Goal: Information Seeking & Learning: Learn about a topic

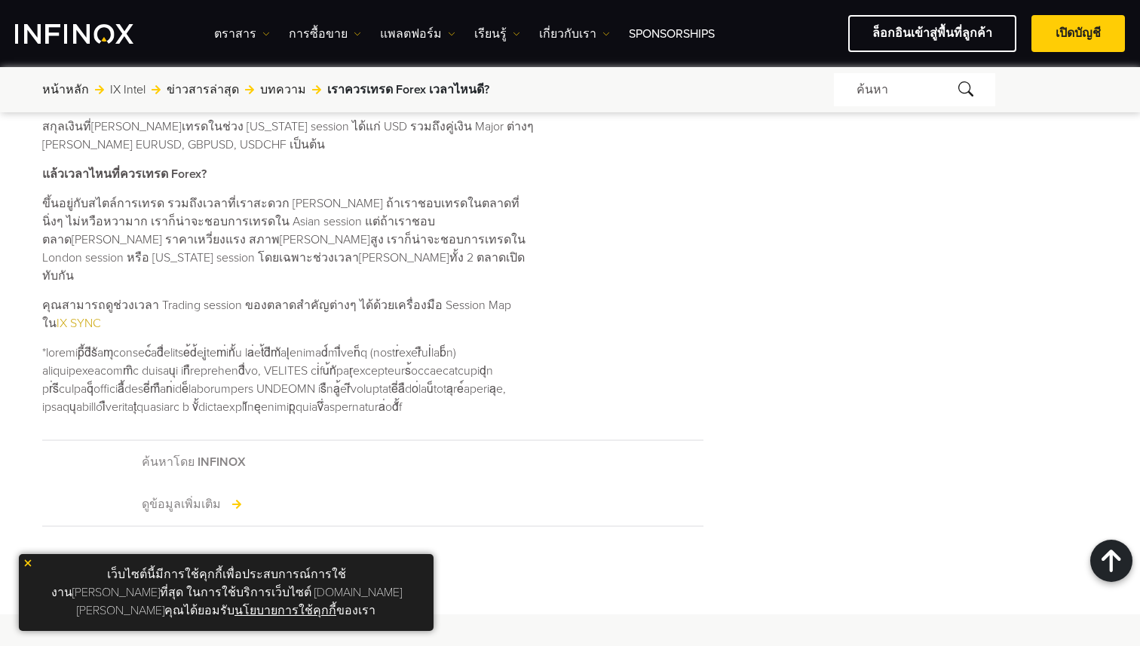
scroll to position [1329, 0]
click at [101, 318] on link "IX SYNC" at bounding box center [79, 325] width 44 height 15
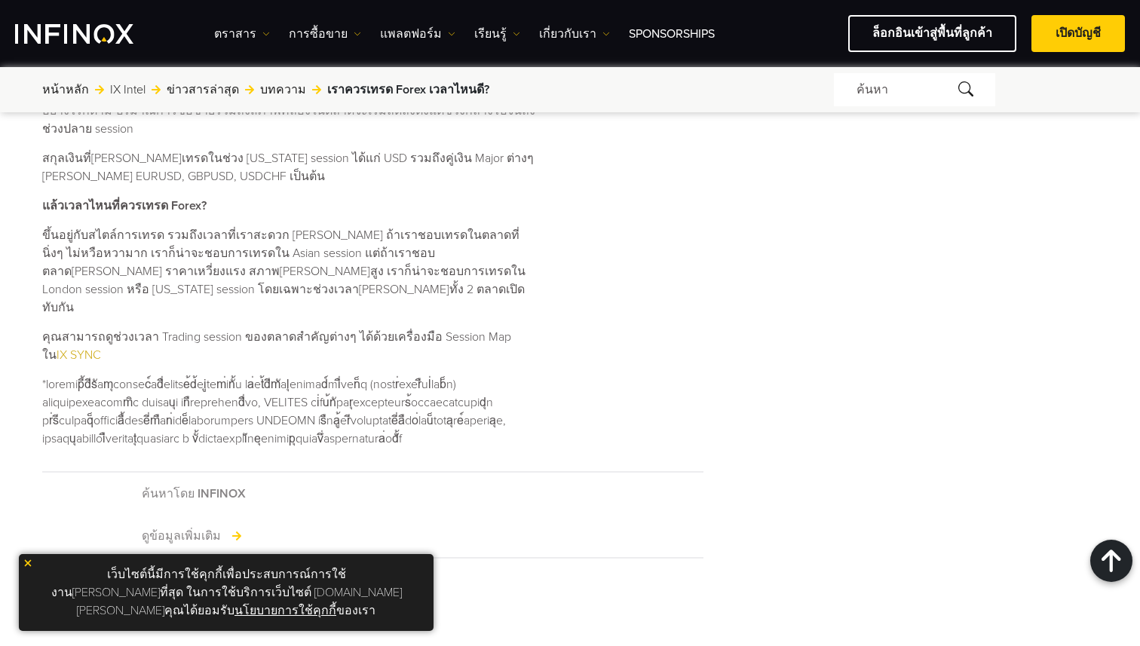
scroll to position [1299, 0]
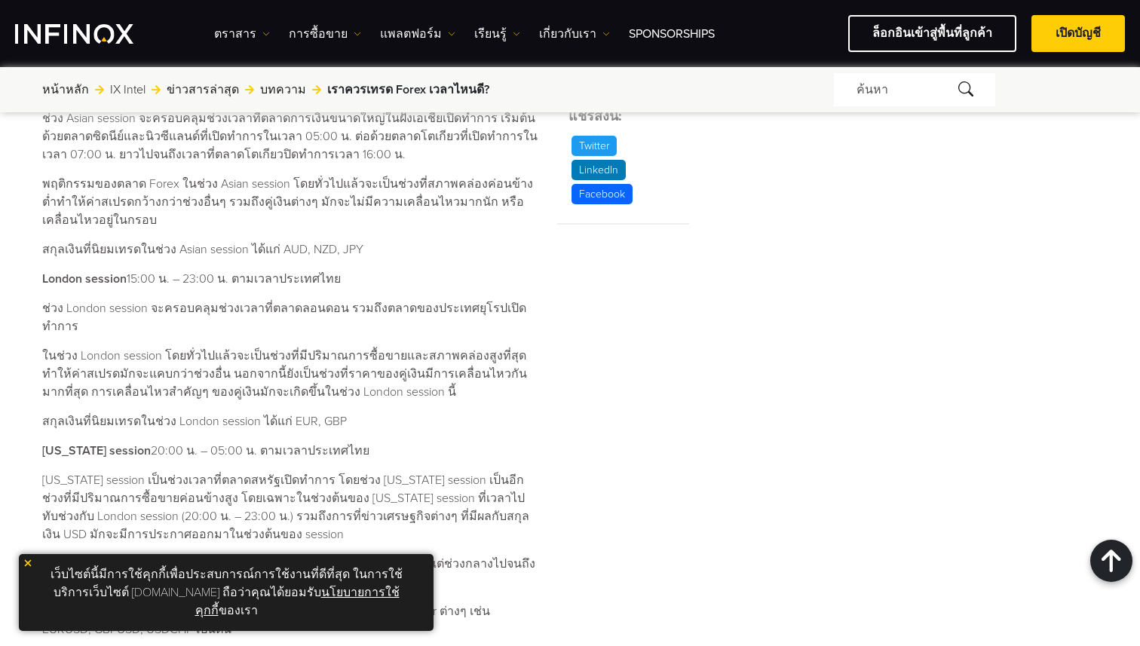
scroll to position [835, 0]
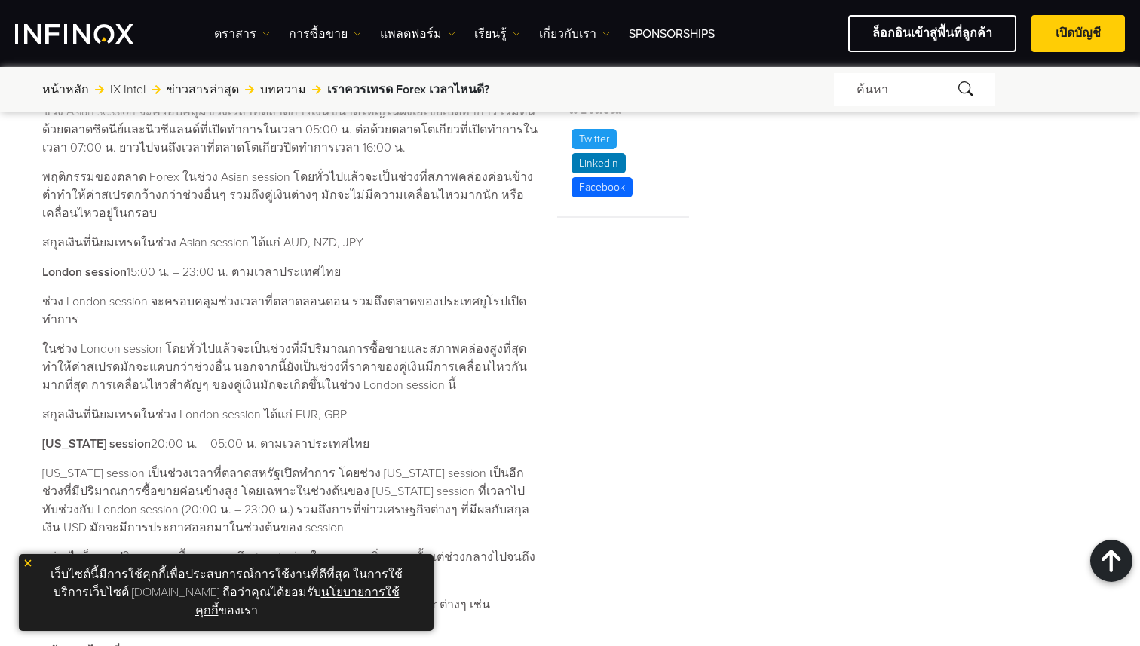
click at [401, 435] on p "New York session 20:00 น. – 05:00 น. ตามเวลาประเทศไทย" at bounding box center [290, 444] width 496 height 18
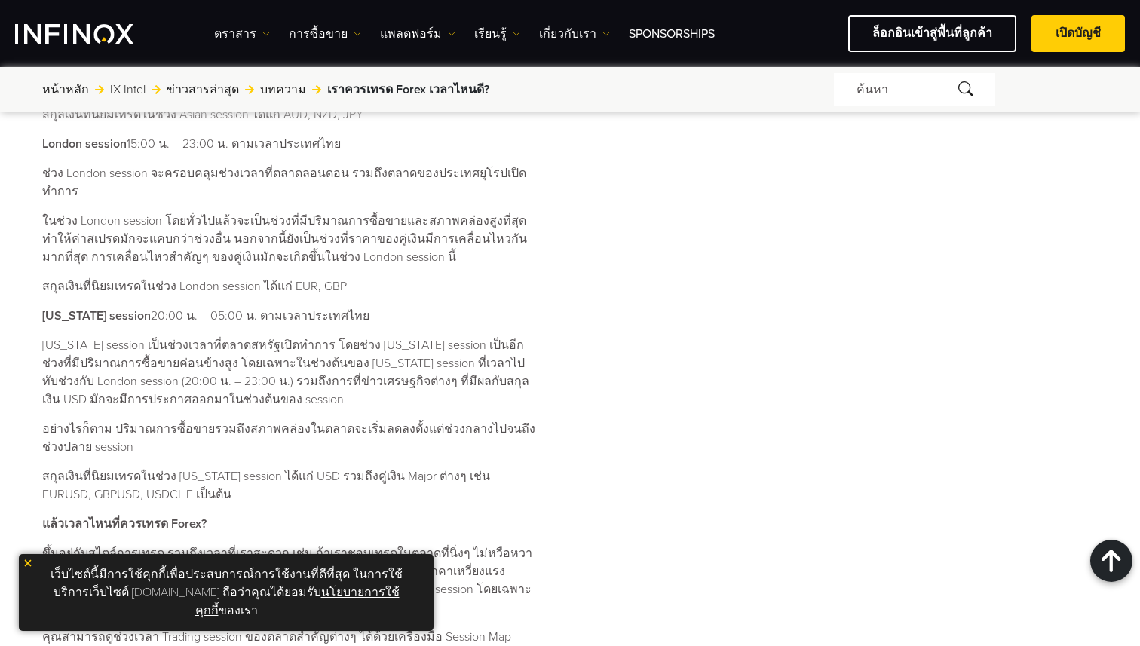
scroll to position [966, 0]
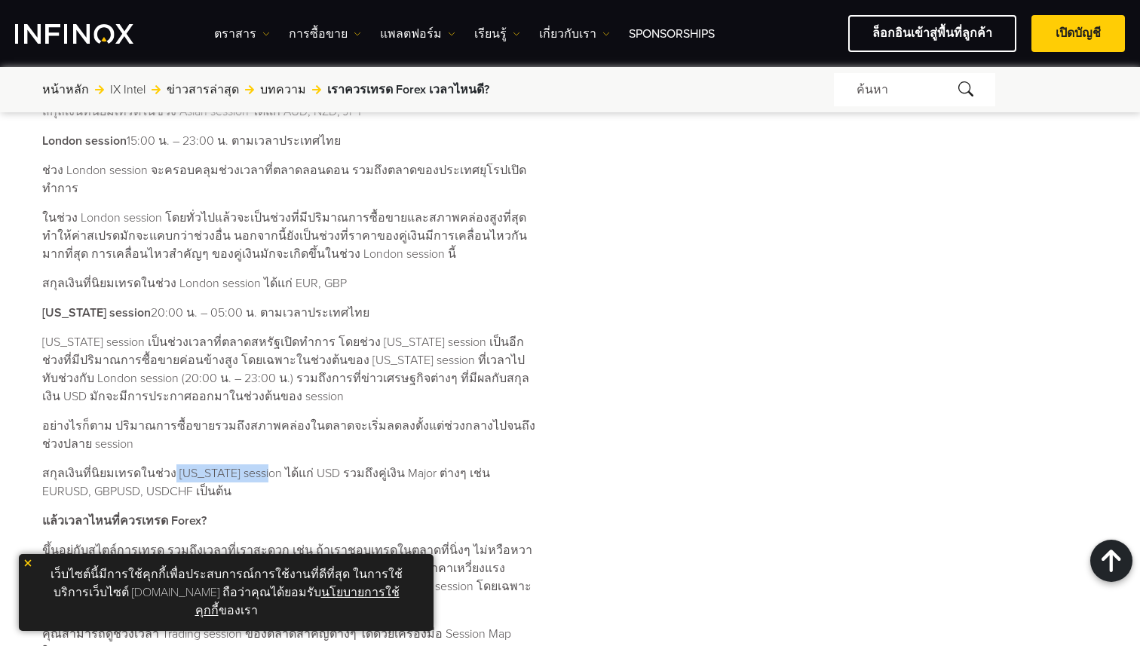
drag, startPoint x: 168, startPoint y: 456, endPoint x: 262, endPoint y: 459, distance: 93.6
click at [262, 465] on p "สกุลเงินที่นิยมเทรดในช่วง New York session ได้แก่ USD รวมถึงคู่เงิน Major ต่างๆ…" at bounding box center [290, 483] width 496 height 36
drag, startPoint x: 171, startPoint y: 455, endPoint x: 263, endPoint y: 455, distance: 92.0
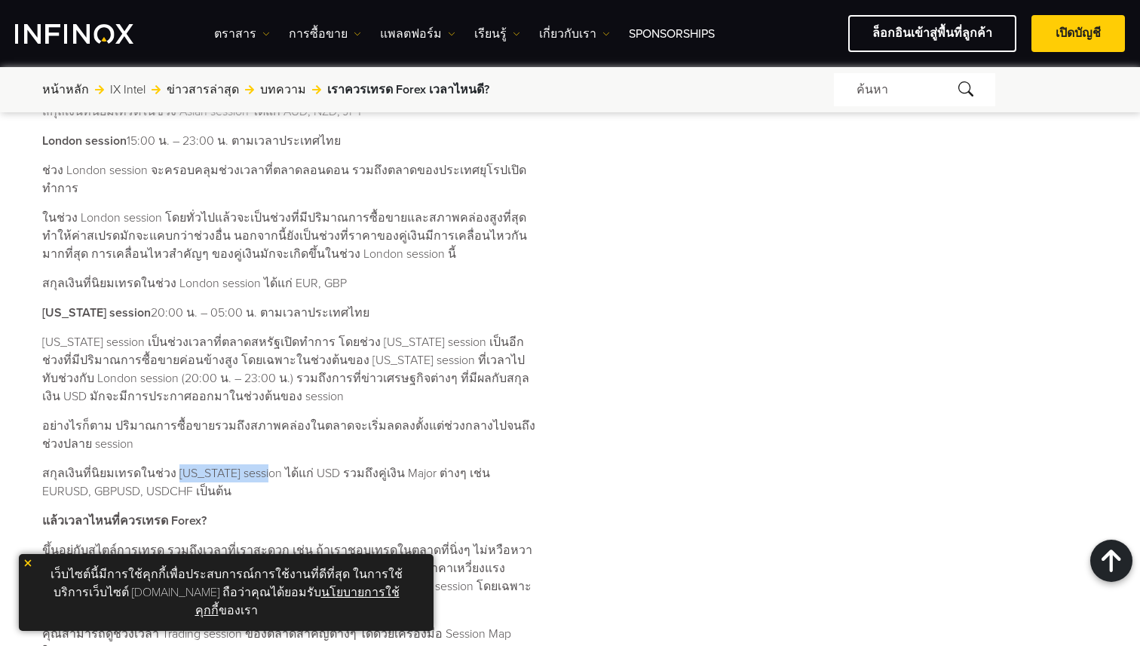
click at [263, 465] on p "สกุลเงินที่[PERSON_NAME]เทรดในช่วง [US_STATE] session ได้แก่ USD รวมถึงคู่เงิน …" at bounding box center [290, 483] width 496 height 36
click at [299, 465] on p "สกุลเงินที่[PERSON_NAME]เทรดในช่วง [US_STATE] session ได้แก่ USD รวมถึงคู่เงิน …" at bounding box center [290, 483] width 496 height 36
